Goal: Check status: Check status

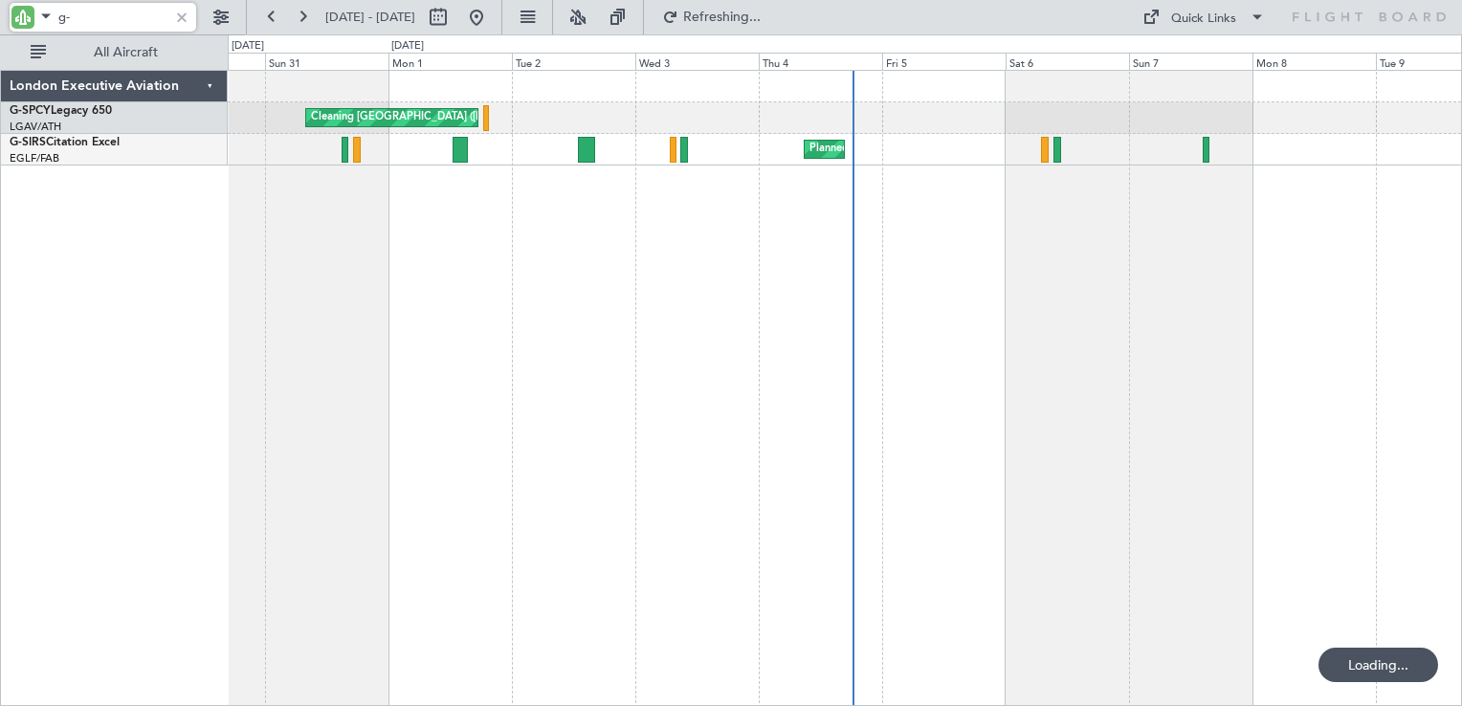
type input "g"
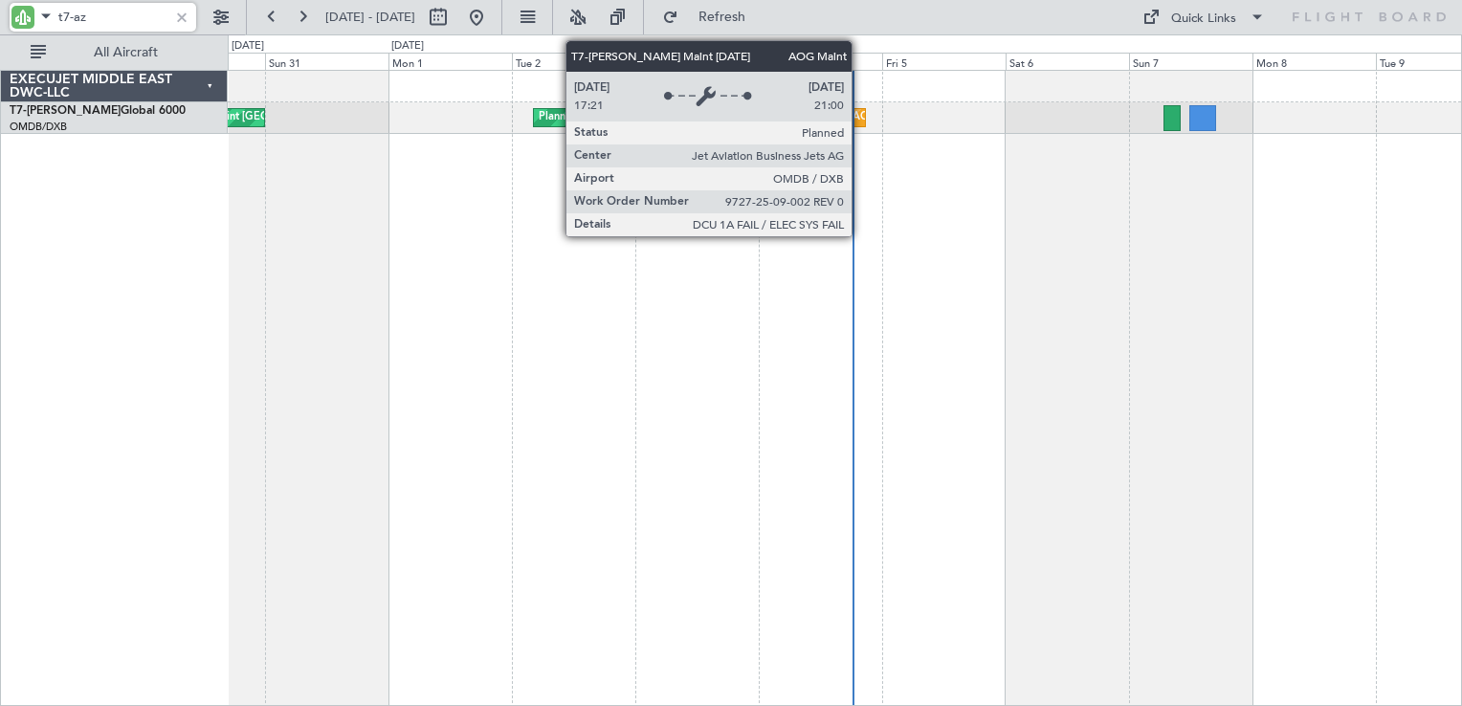
click at [860, 120] on div "AOG Maint [GEOGRAPHIC_DATA] (Dubai Intl)" at bounding box center [965, 117] width 224 height 29
type input "t7-az"
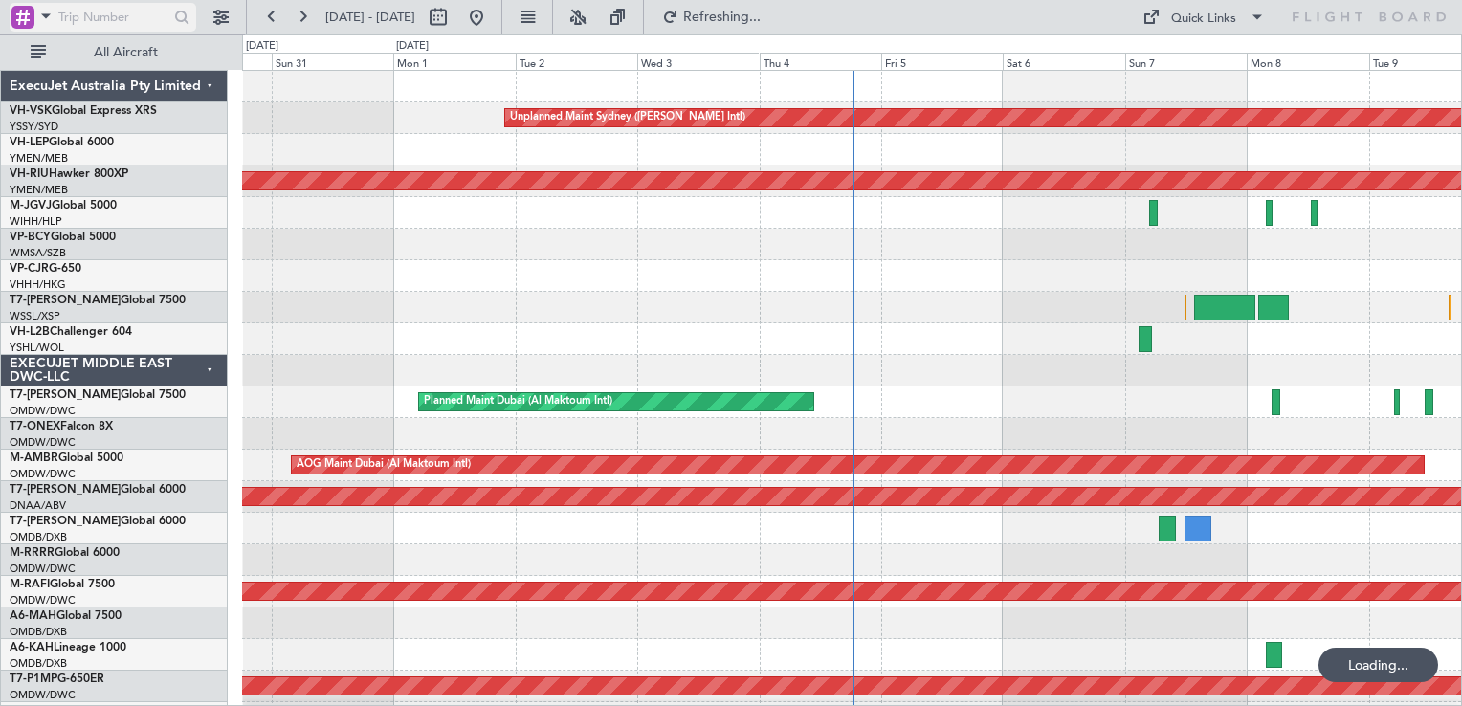
click at [24, 16] on div at bounding box center [22, 17] width 23 height 23
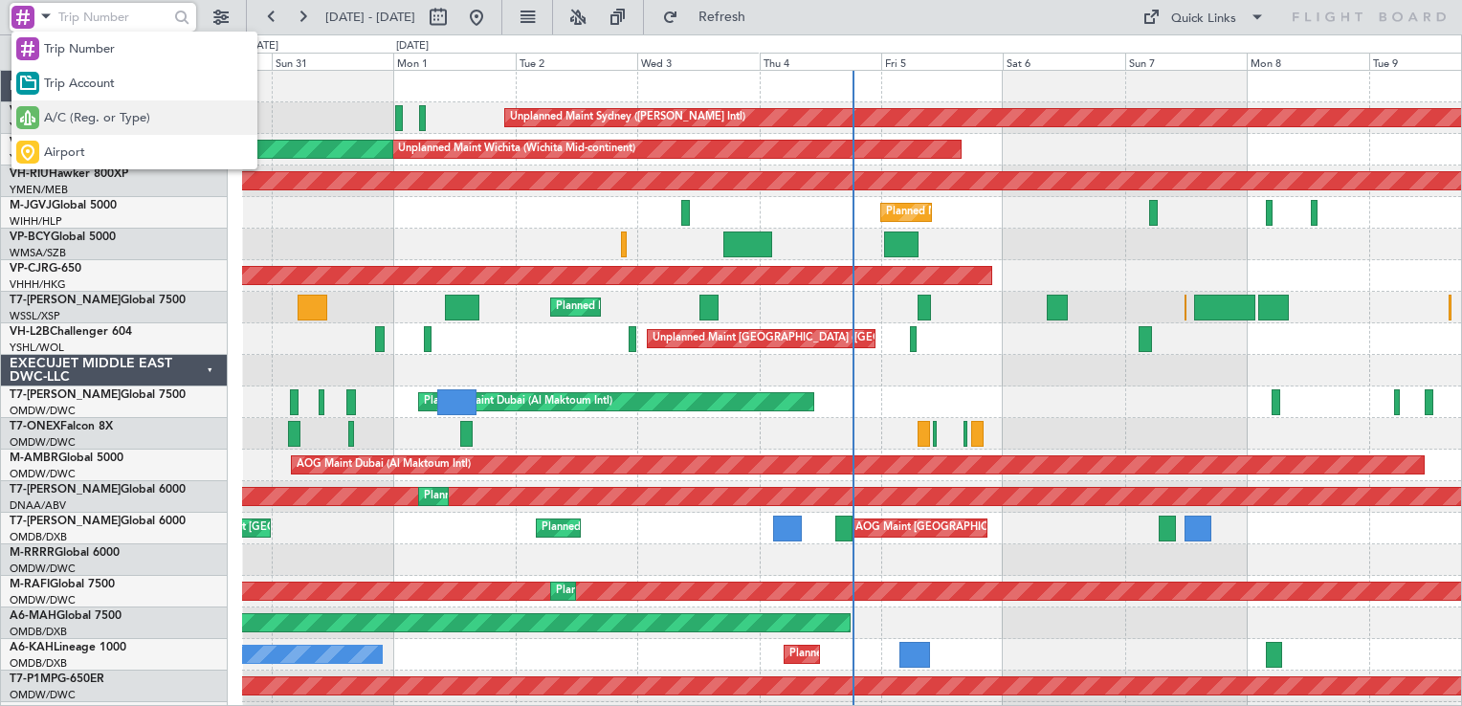
click at [67, 108] on div "A/C (Reg. or Type)" at bounding box center [134, 117] width 246 height 34
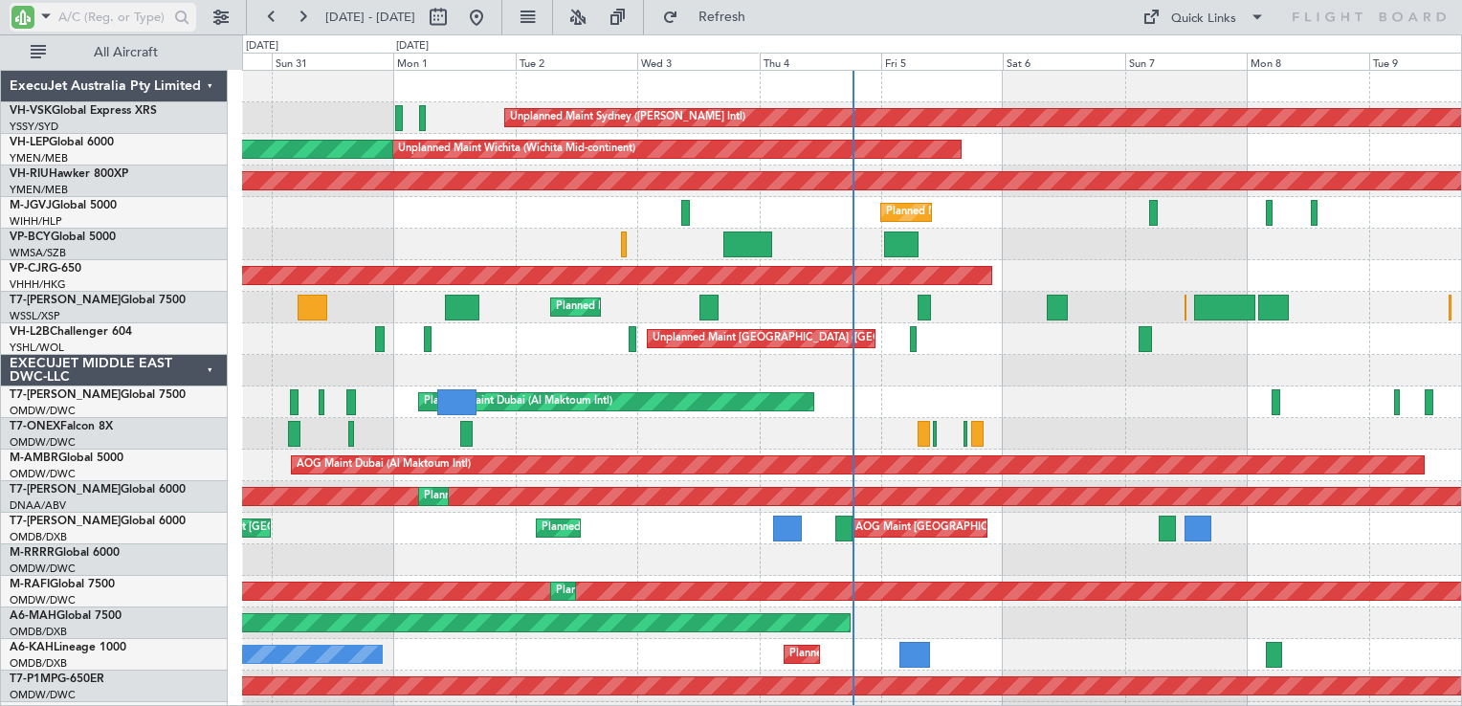
click at [52, 22] on span at bounding box center [45, 16] width 23 height 24
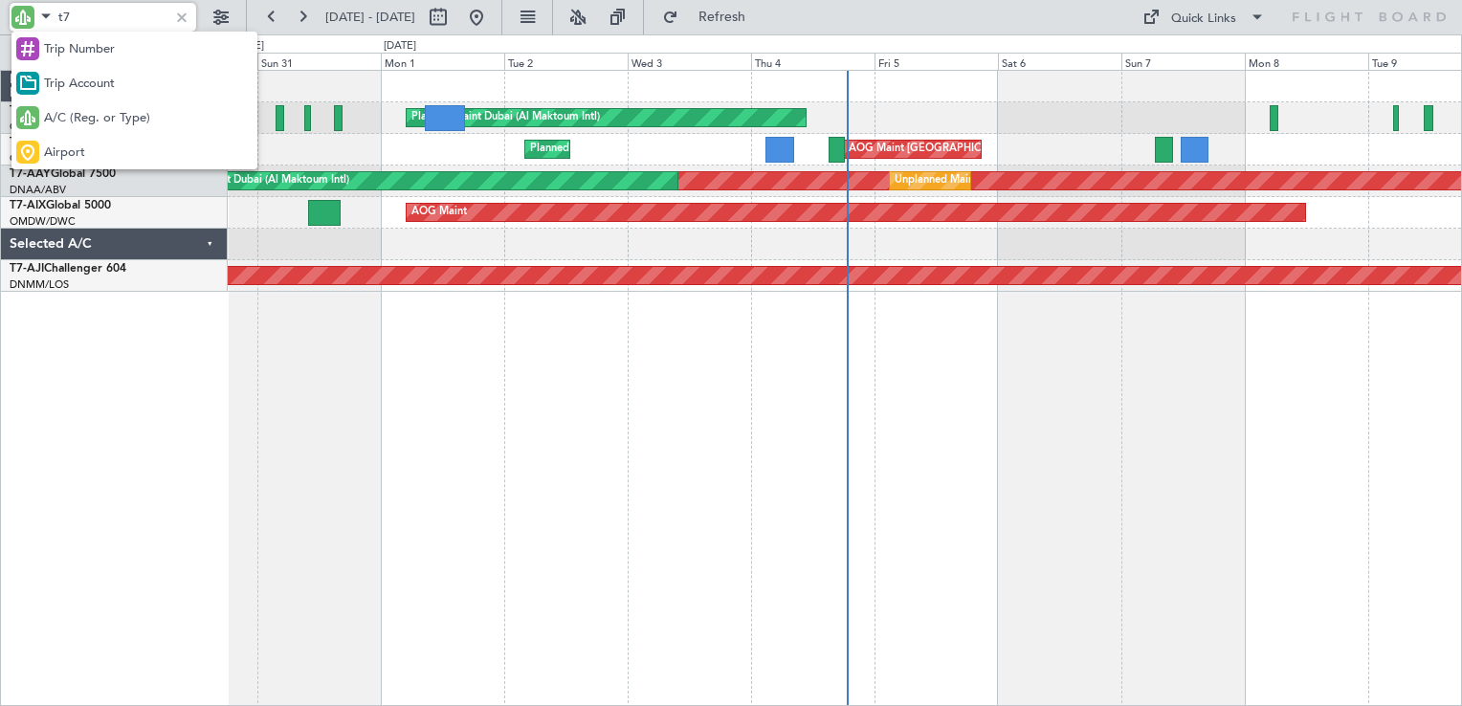
type input "t"
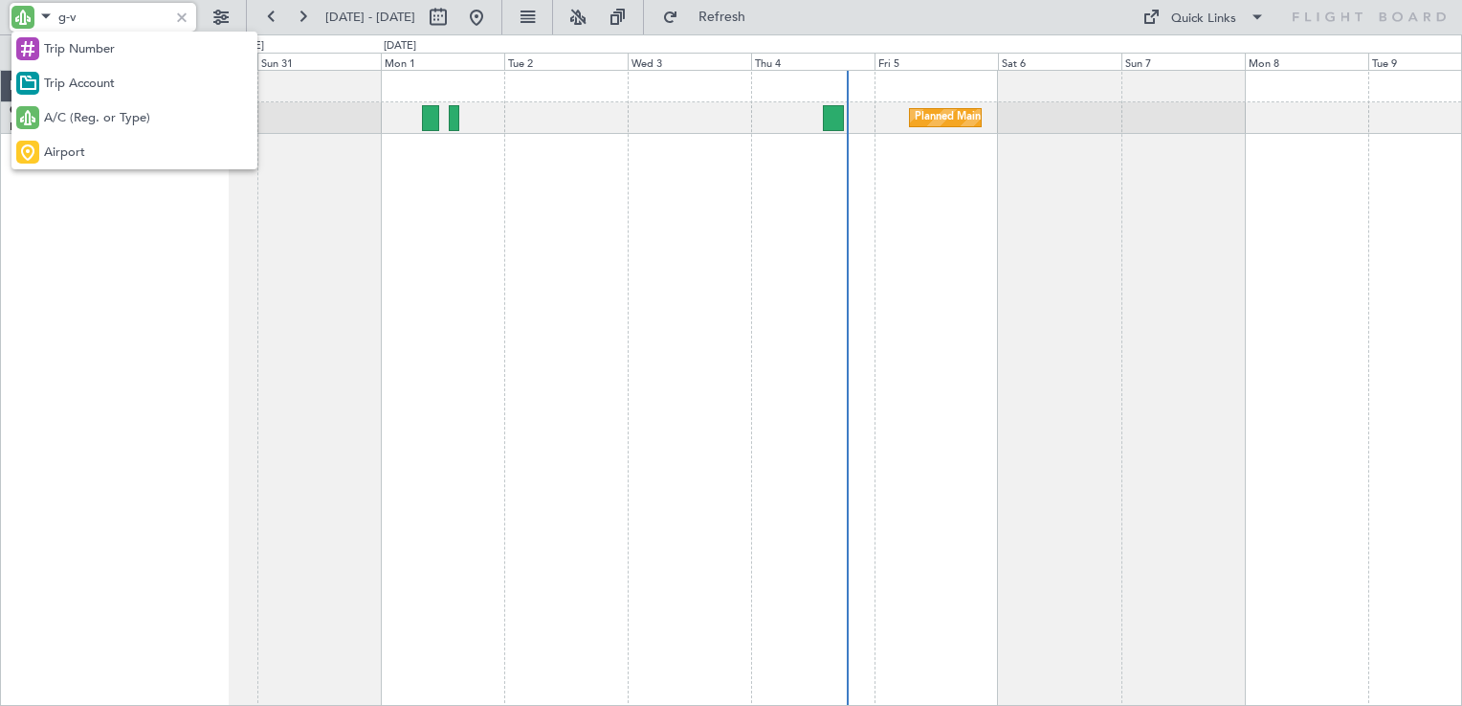
type input "g-v"
click at [511, 299] on div at bounding box center [731, 353] width 1462 height 706
